Goal: Transaction & Acquisition: Purchase product/service

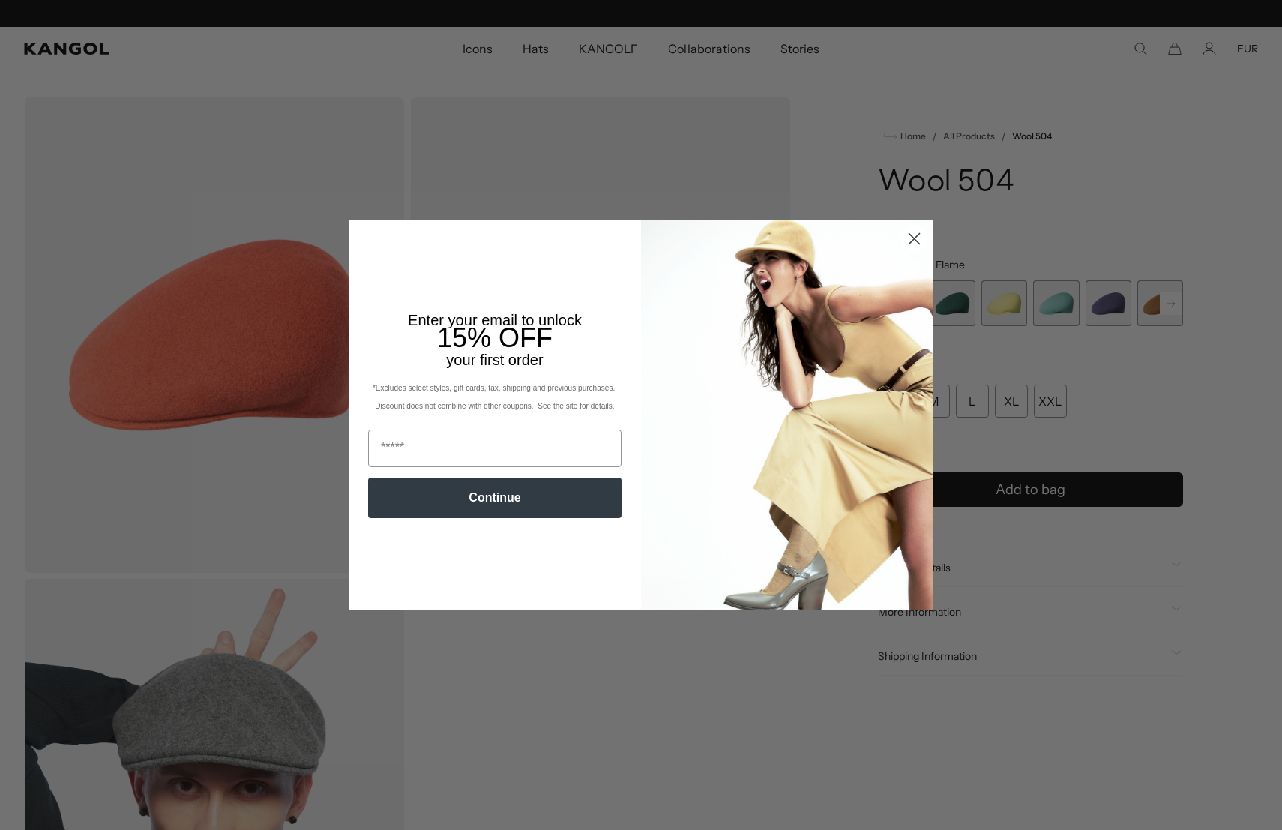
scroll to position [0, 309]
